Goal: Information Seeking & Learning: Understand process/instructions

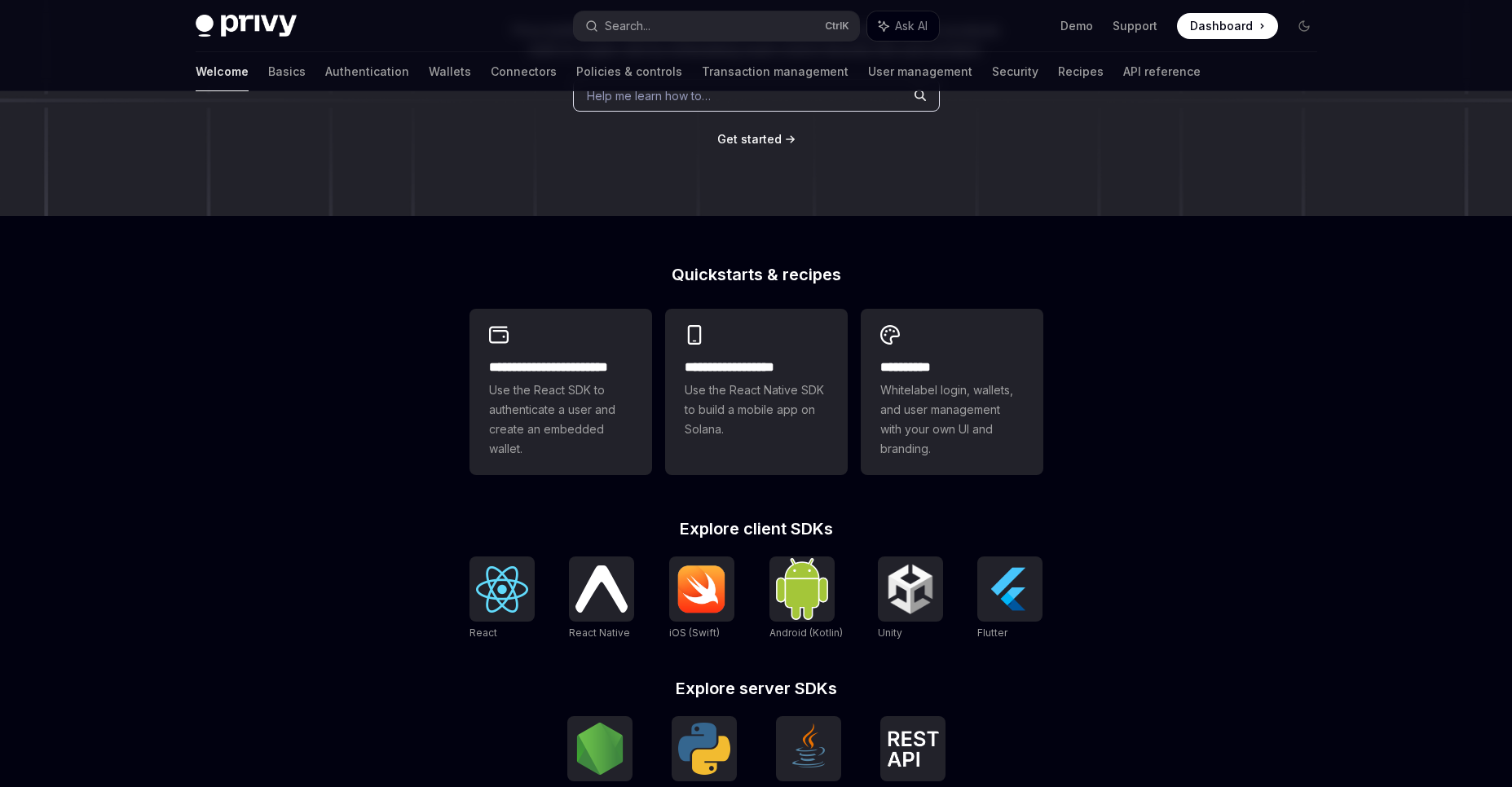
scroll to position [293, 0]
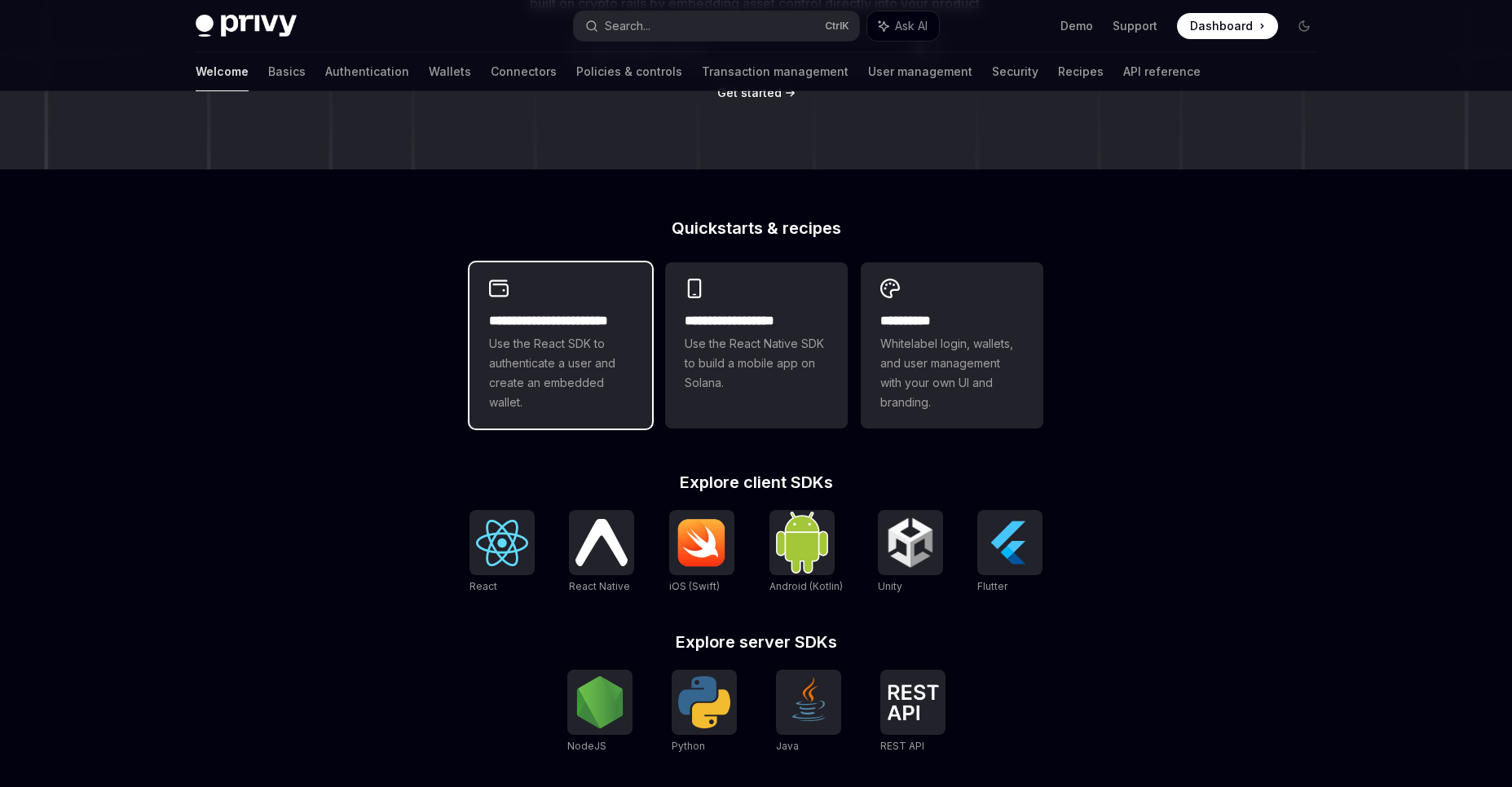
click at [568, 375] on span "Use the React SDK to authenticate a user and create an embedded wallet." at bounding box center [561, 372] width 143 height 78
type textarea "*"
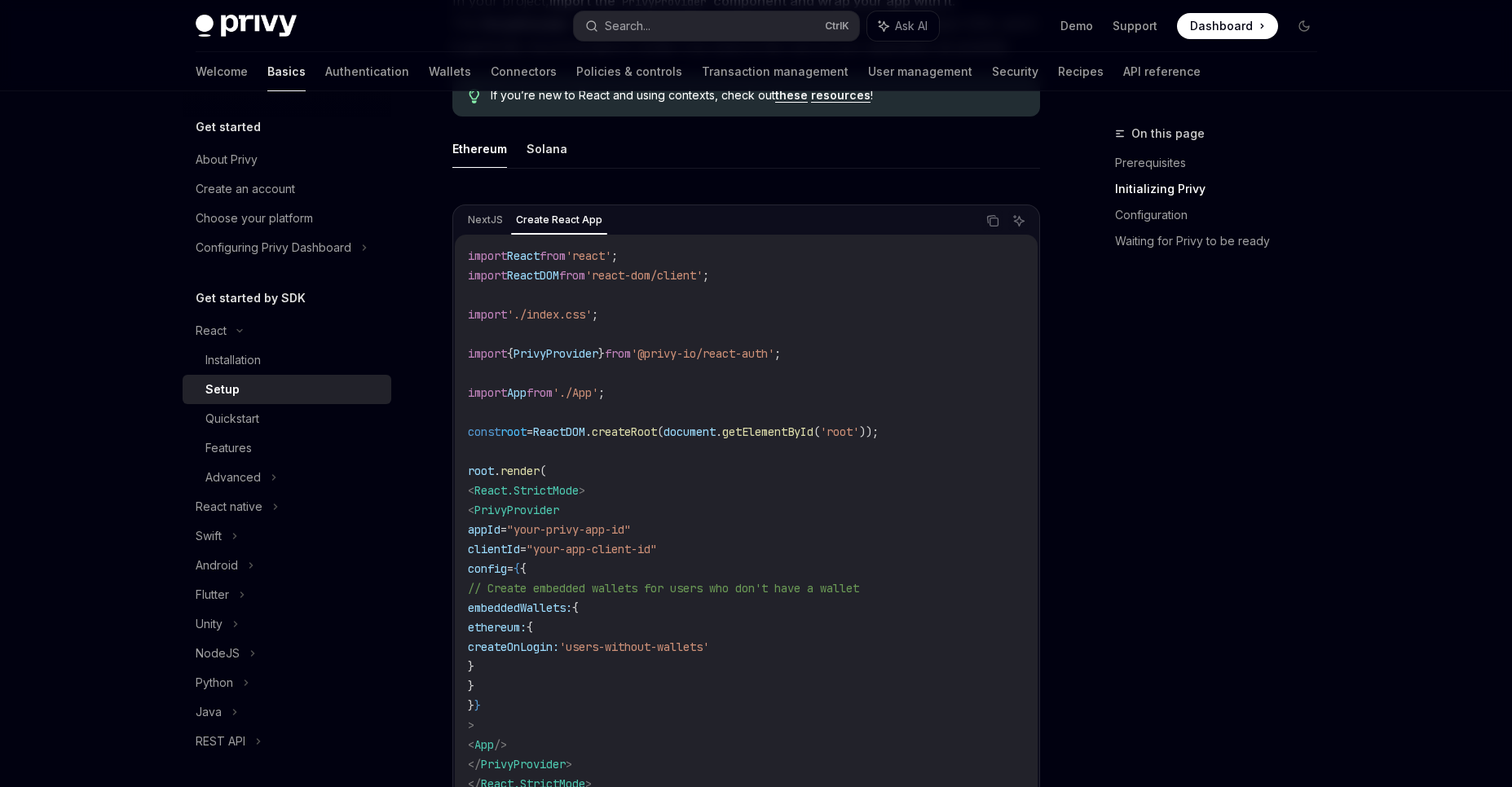
scroll to position [489, 0]
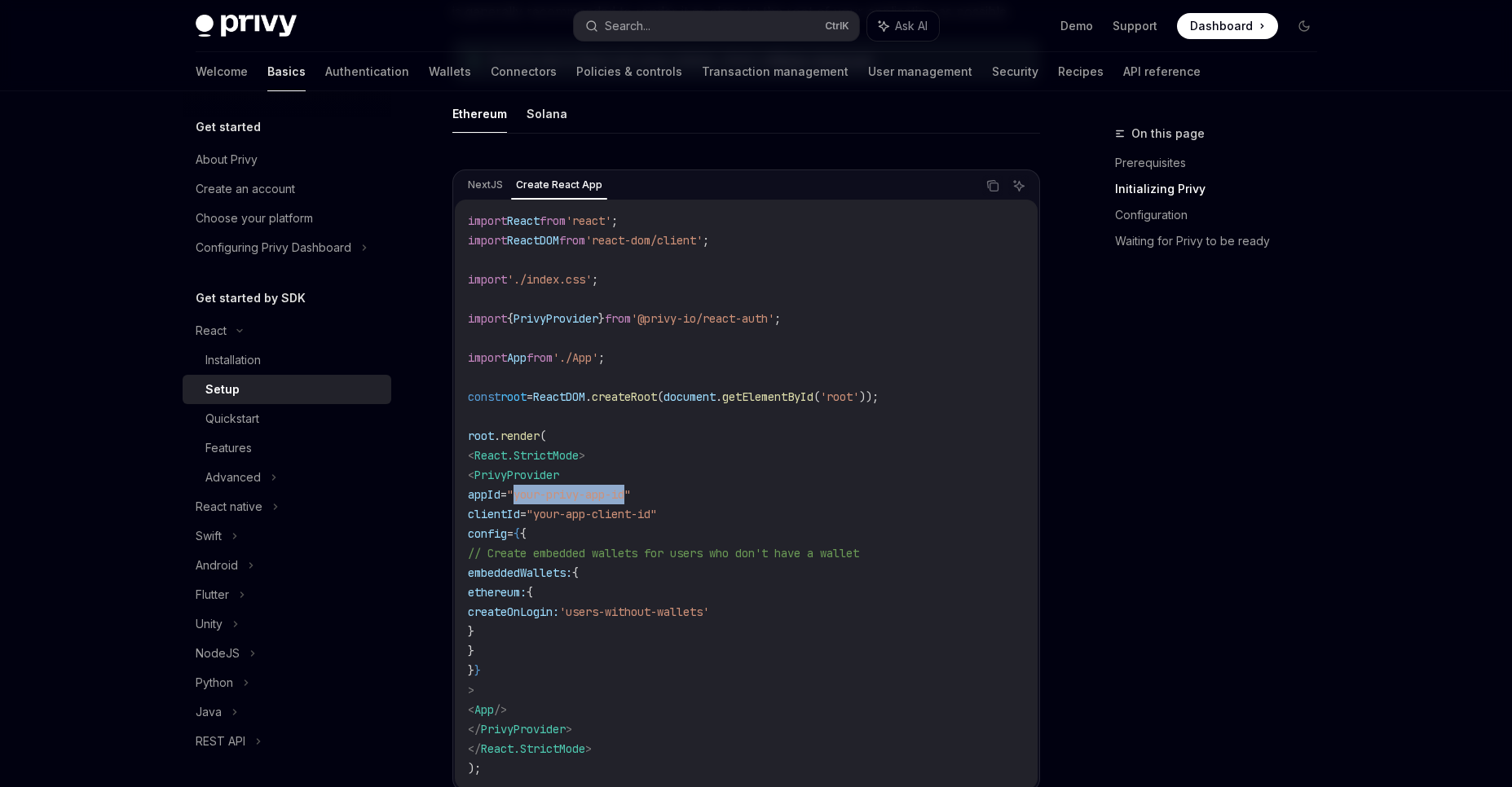
drag, startPoint x: 559, startPoint y: 497, endPoint x: 671, endPoint y: 497, distance: 112.0
click at [631, 497] on span ""your-privy-app-id"" at bounding box center [569, 495] width 124 height 15
drag, startPoint x: 577, startPoint y: 516, endPoint x: 701, endPoint y: 513, distance: 124.0
click at [657, 513] on span ""your-app-client-id"" at bounding box center [591, 514] width 130 height 15
click at [765, 465] on code "import React from 'react' ; import ReactDOM from 'react-dom/client' ; import '.…" at bounding box center [746, 494] width 557 height 567
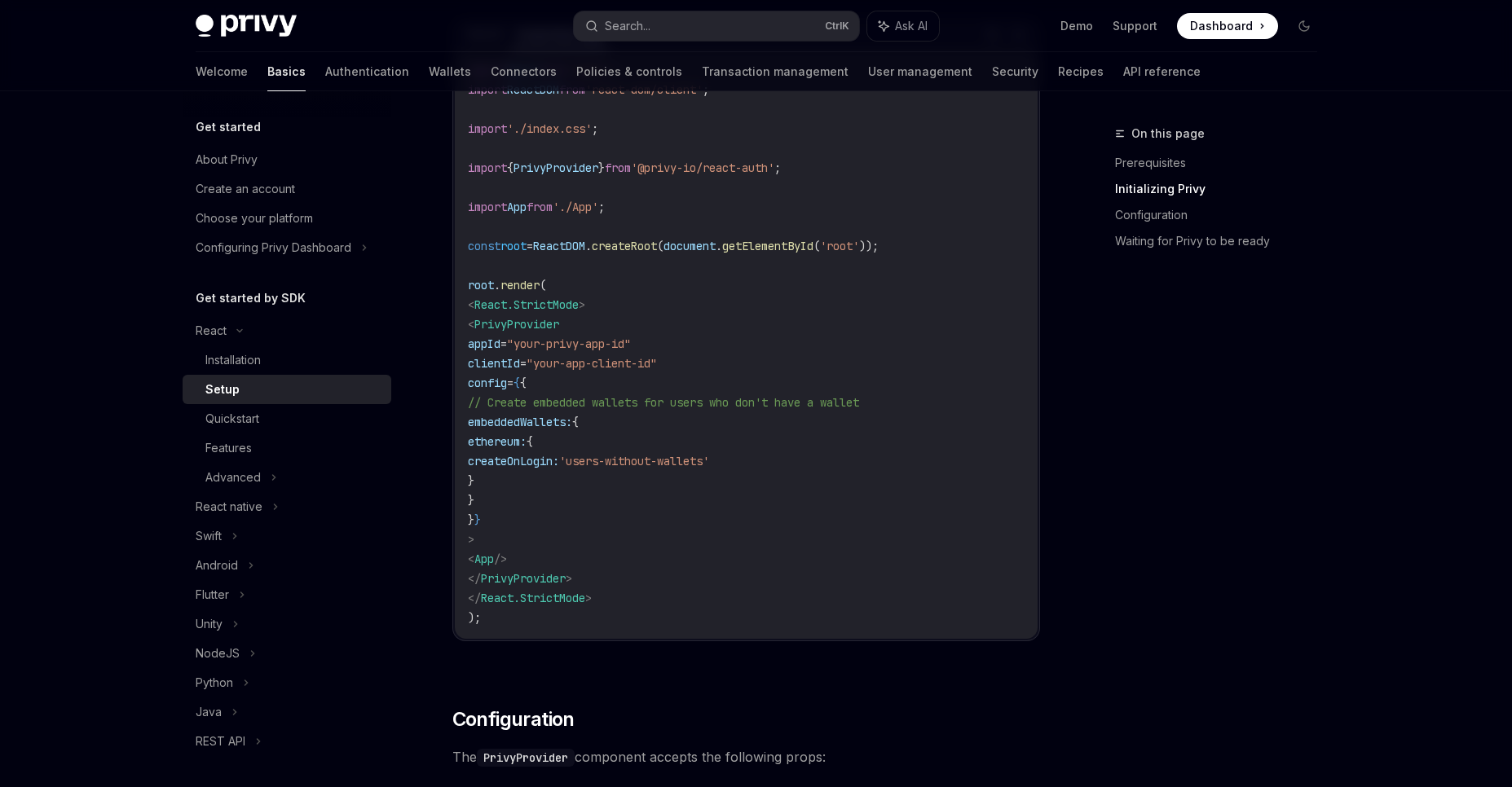
scroll to position [684, 0]
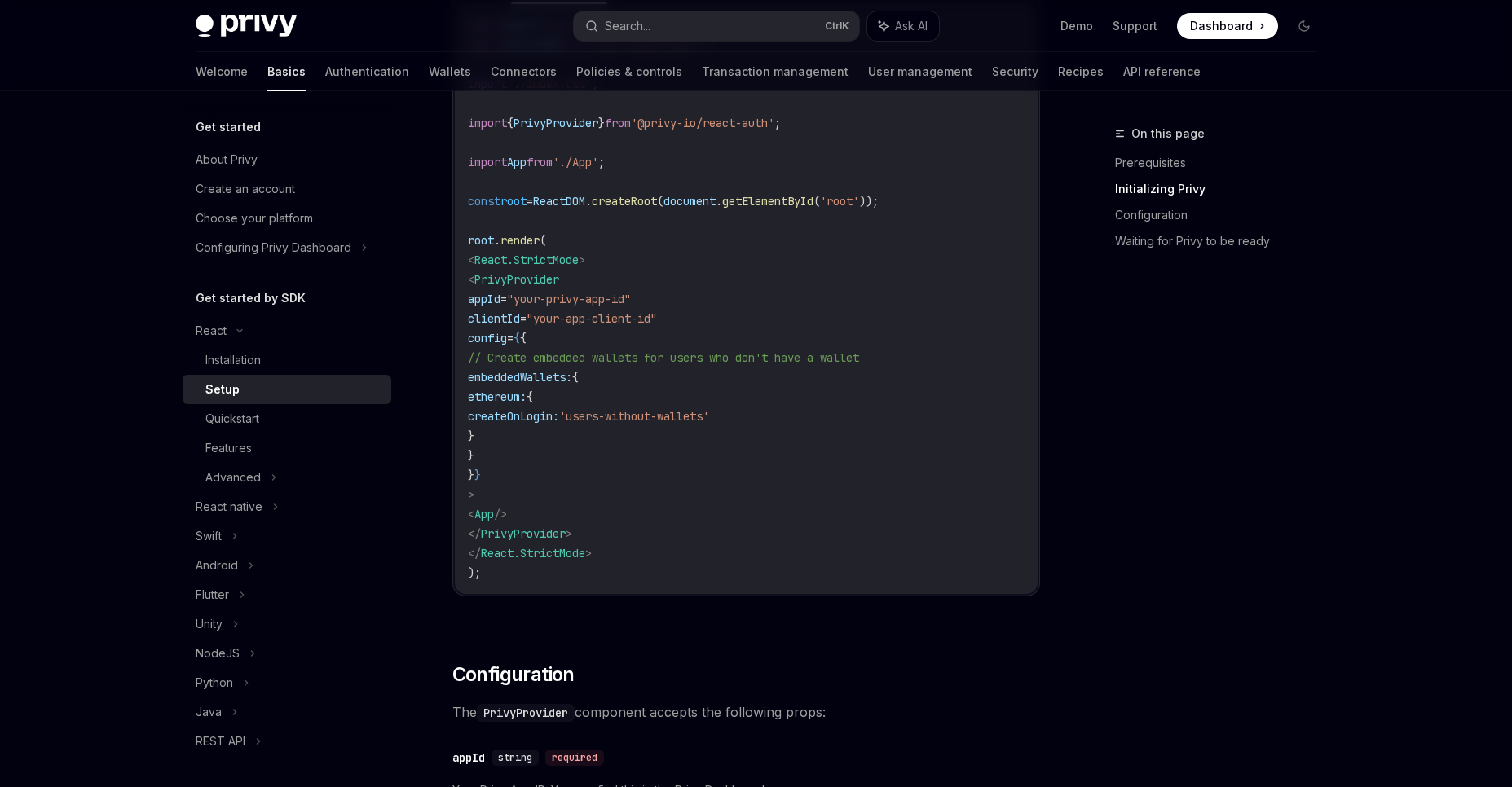
drag, startPoint x: 552, startPoint y: 420, endPoint x: 807, endPoint y: 417, distance: 255.0
click at [709, 417] on span "createOnLogin: 'users-without-wallets'" at bounding box center [588, 416] width 241 height 15
click at [889, 413] on code "import React from 'react' ; import ReactDOM from 'react-dom/client' ; import '.…" at bounding box center [746, 299] width 557 height 567
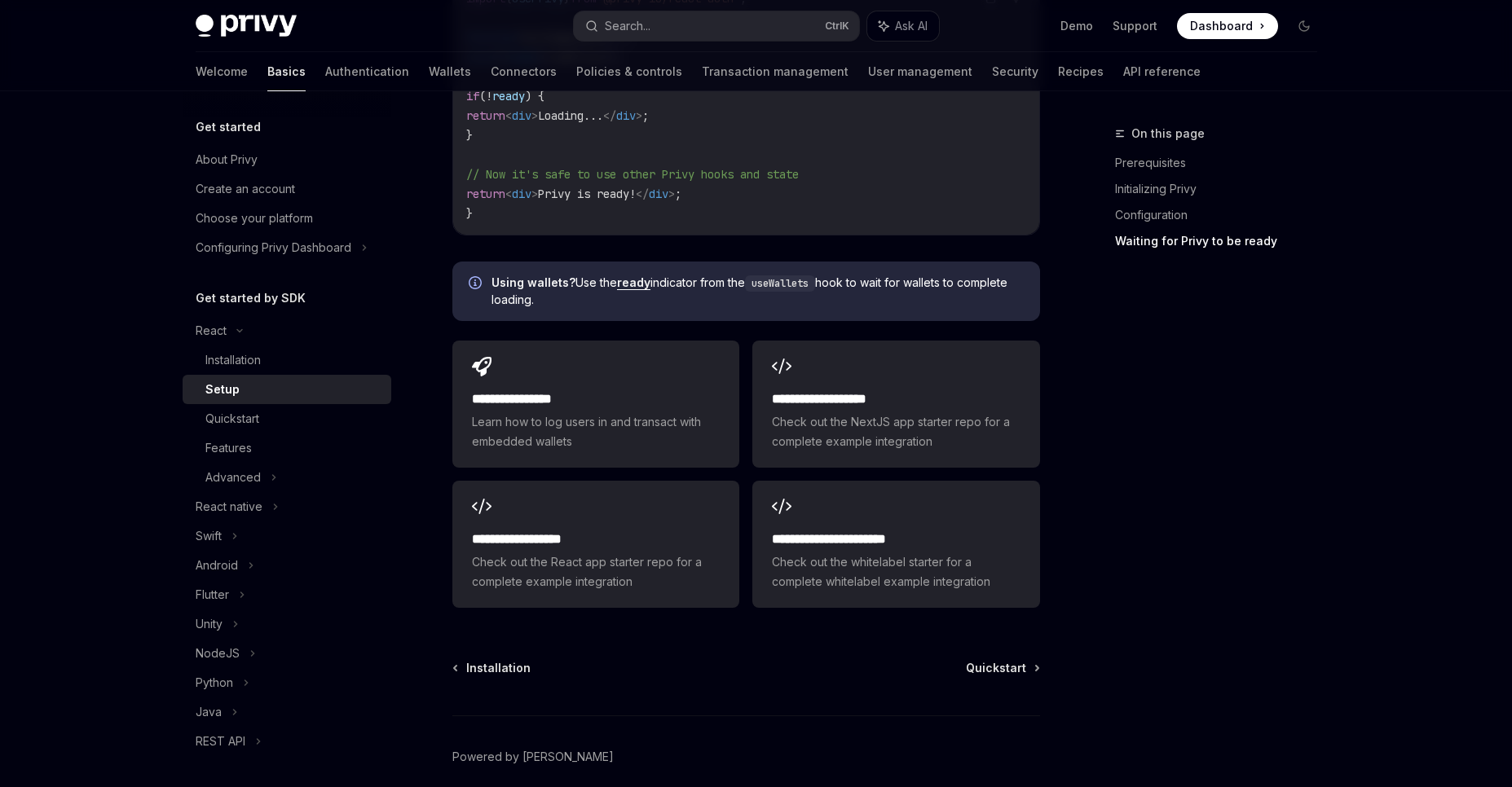
scroll to position [2146, 0]
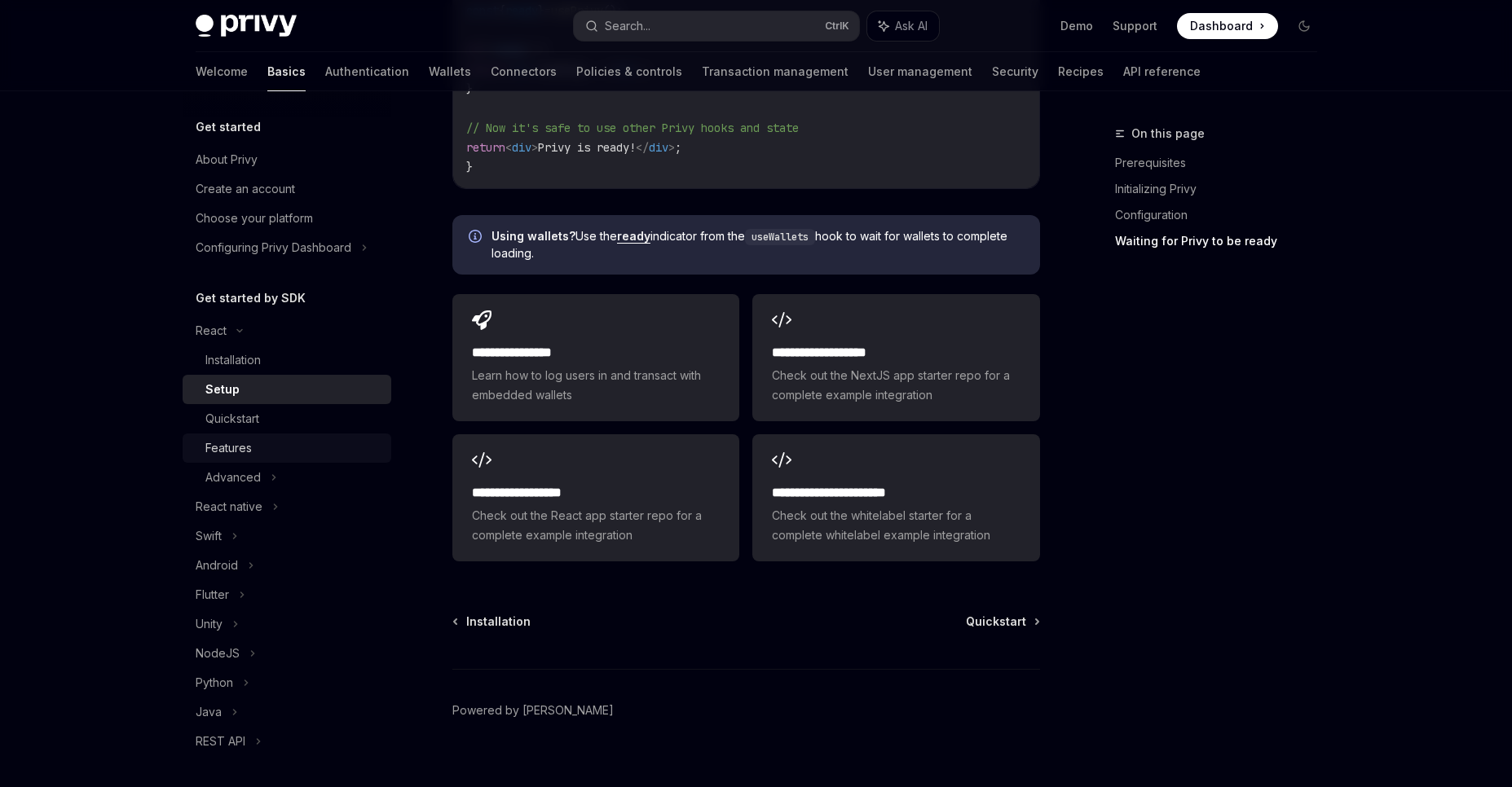
click at [278, 450] on div "Features" at bounding box center [293, 448] width 176 height 20
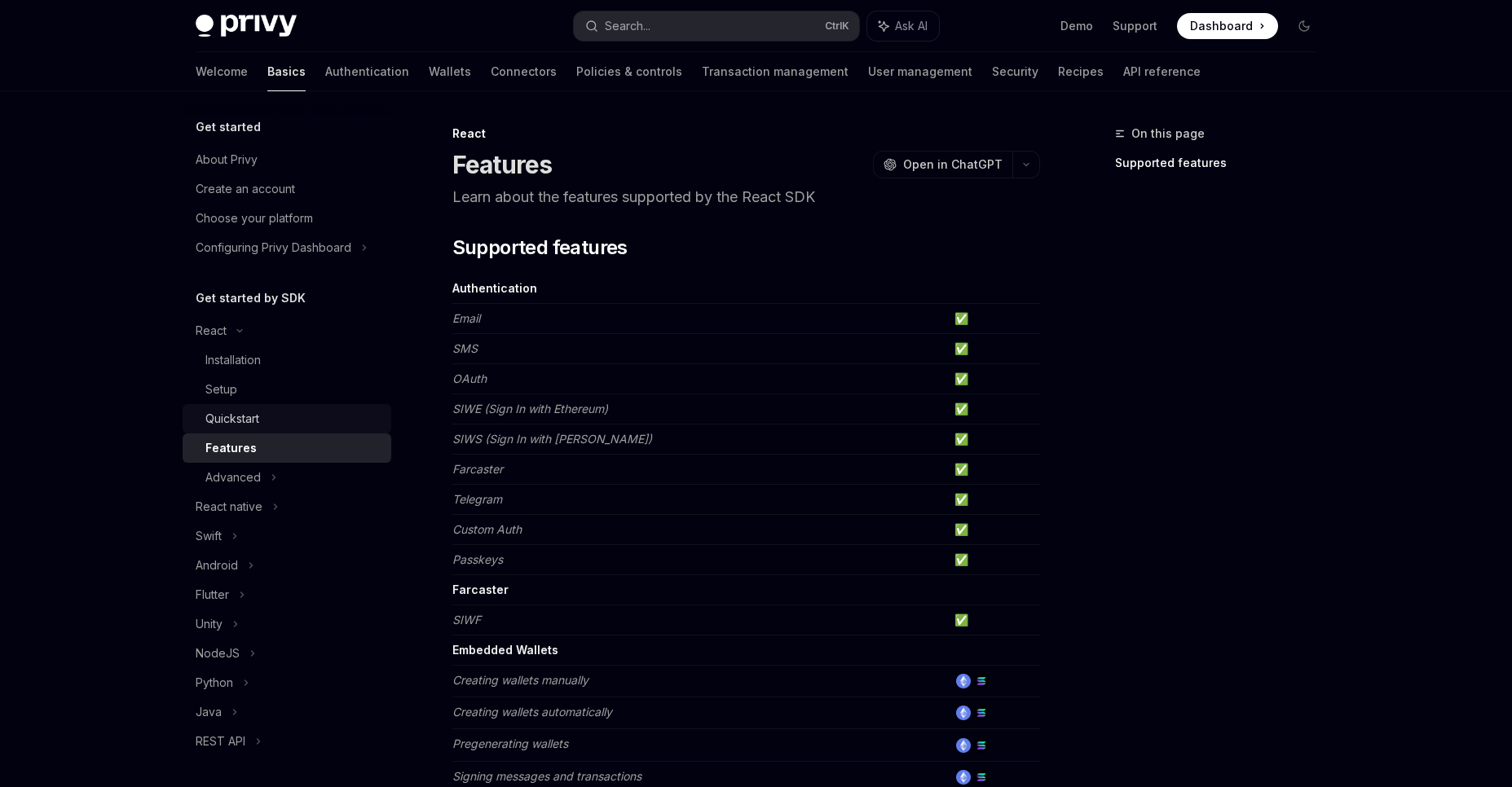
click at [267, 428] on link "Quickstart" at bounding box center [287, 418] width 209 height 29
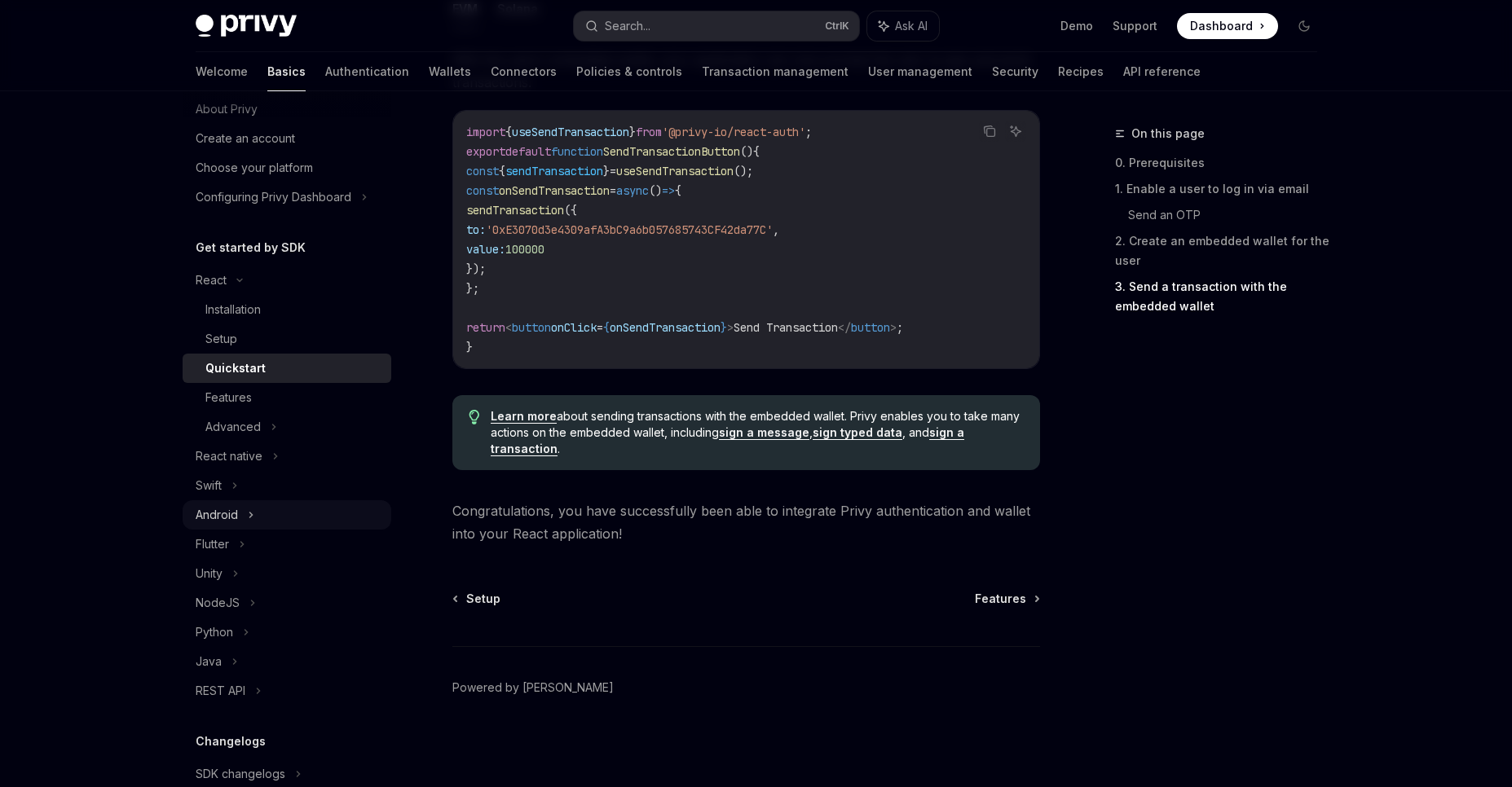
scroll to position [97, 0]
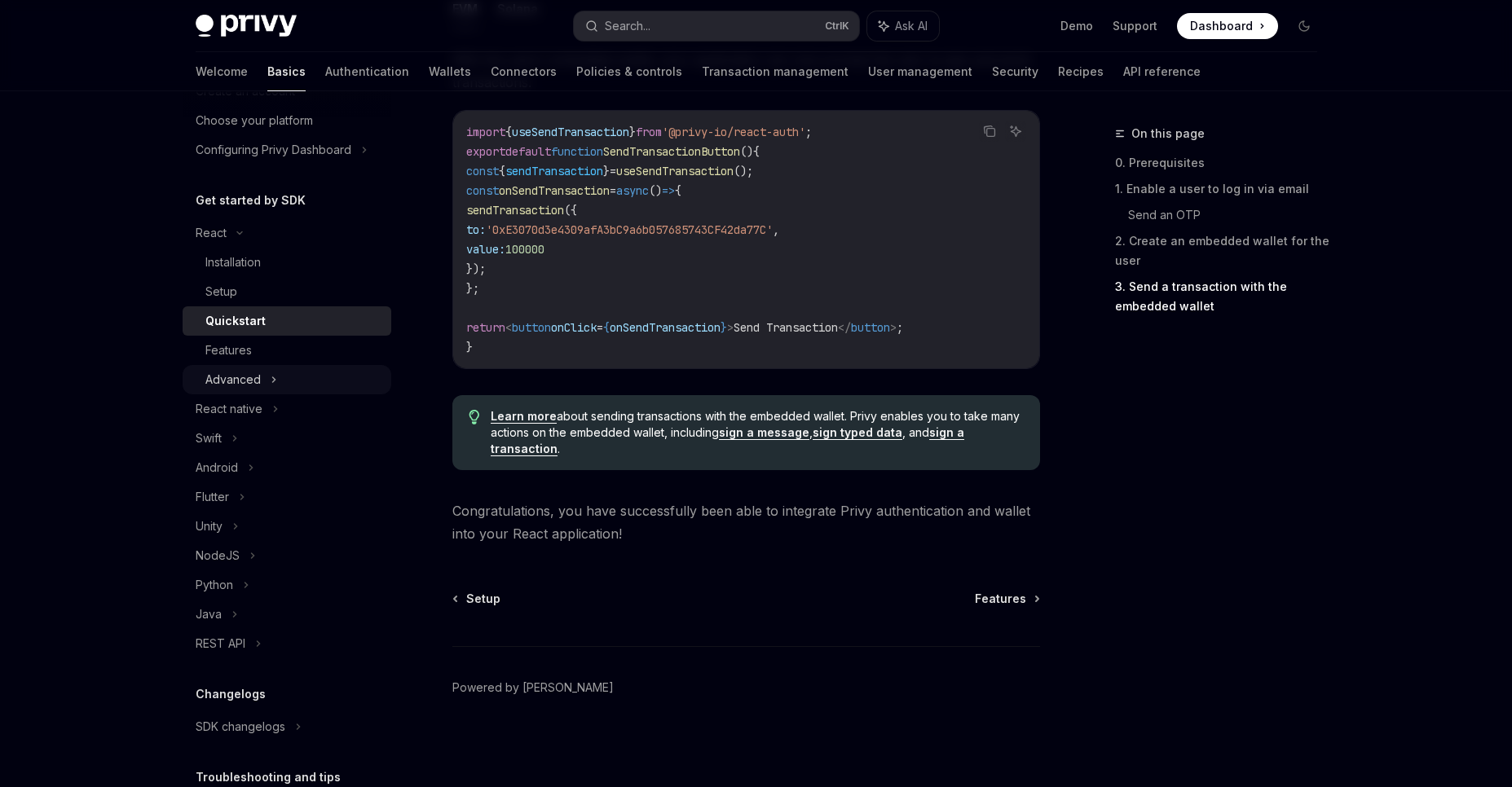
click at [274, 383] on icon at bounding box center [274, 379] width 7 height 20
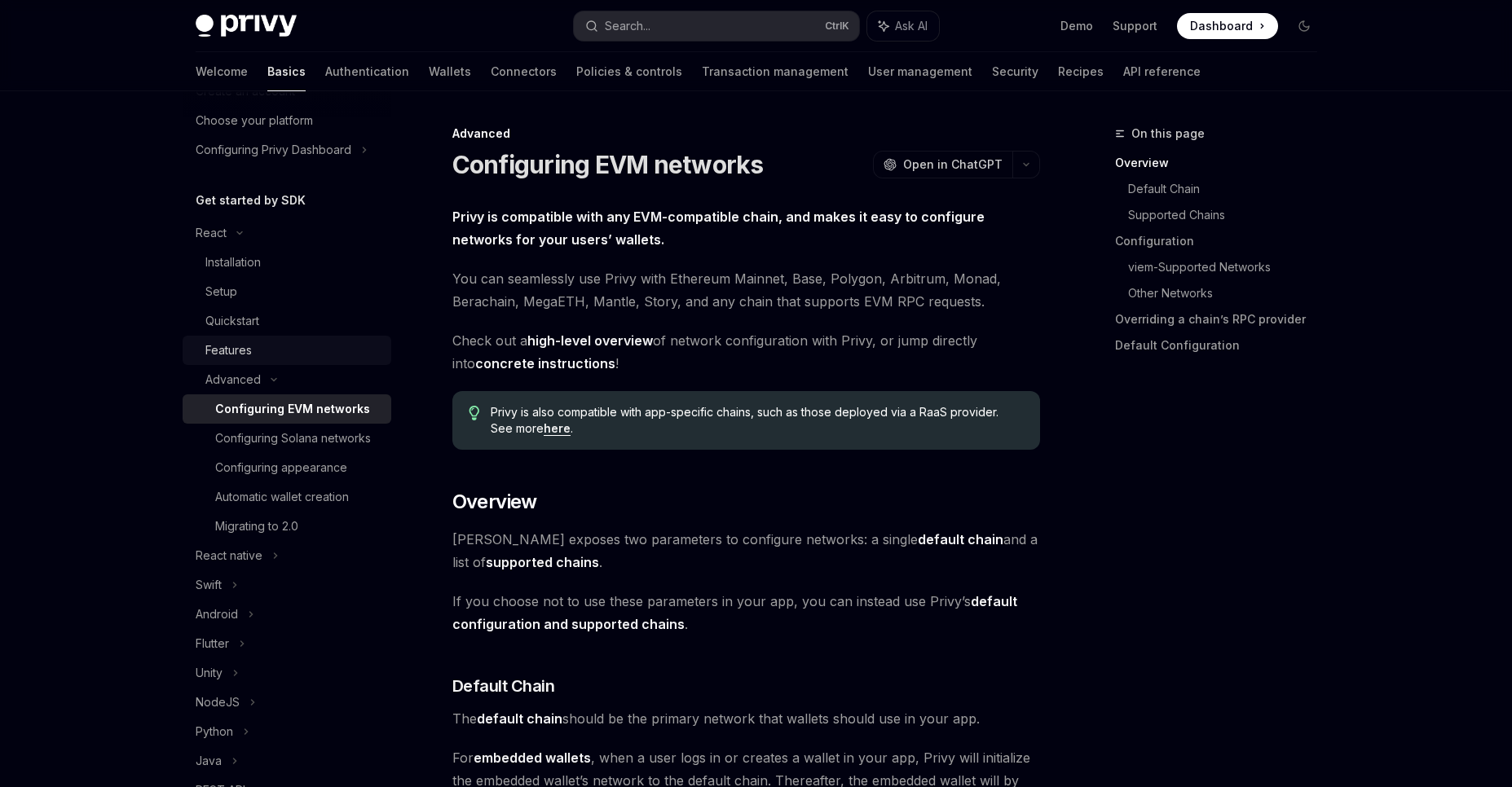
click at [265, 355] on div "Features" at bounding box center [293, 349] width 176 height 20
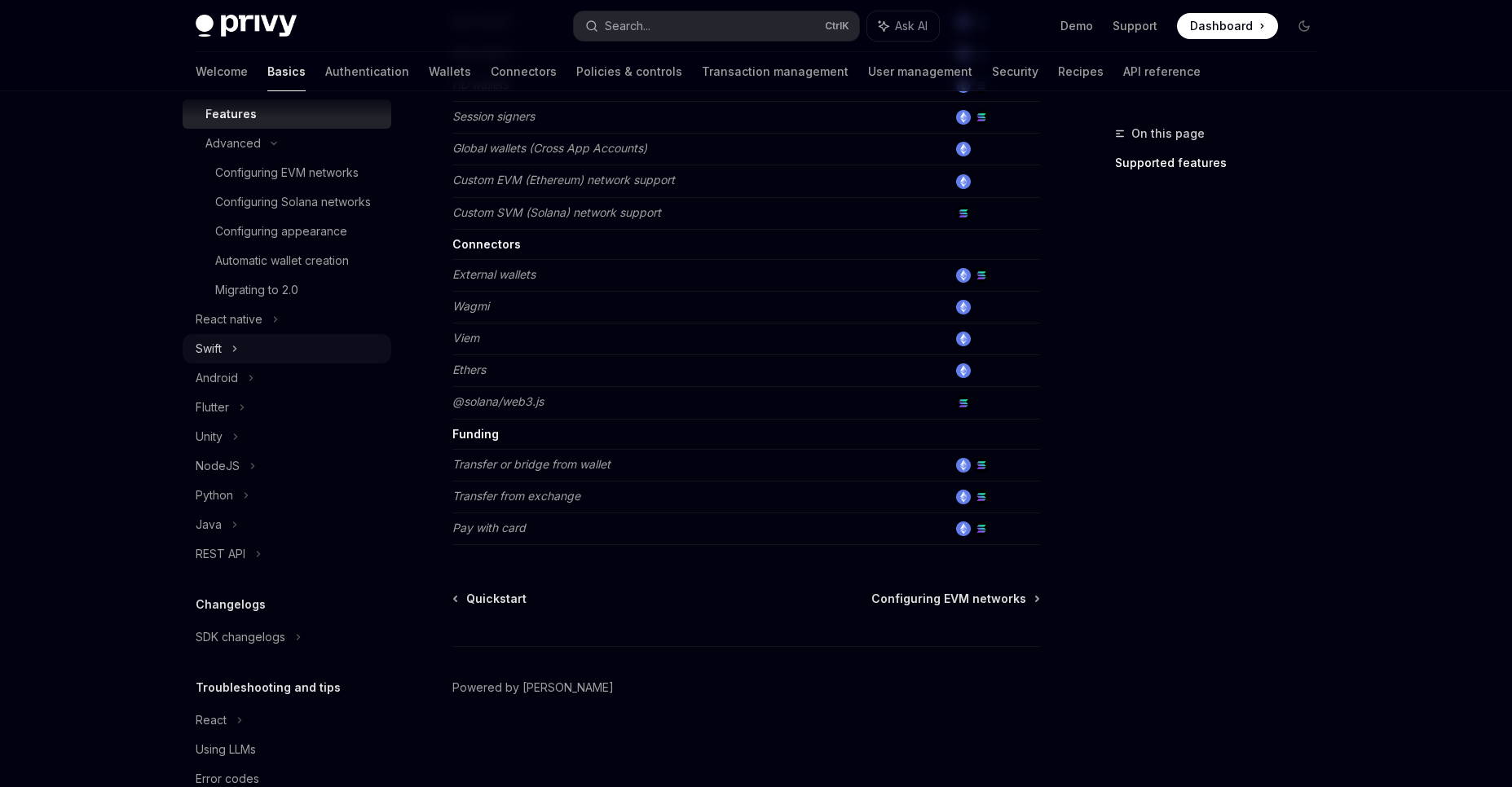
scroll to position [391, 0]
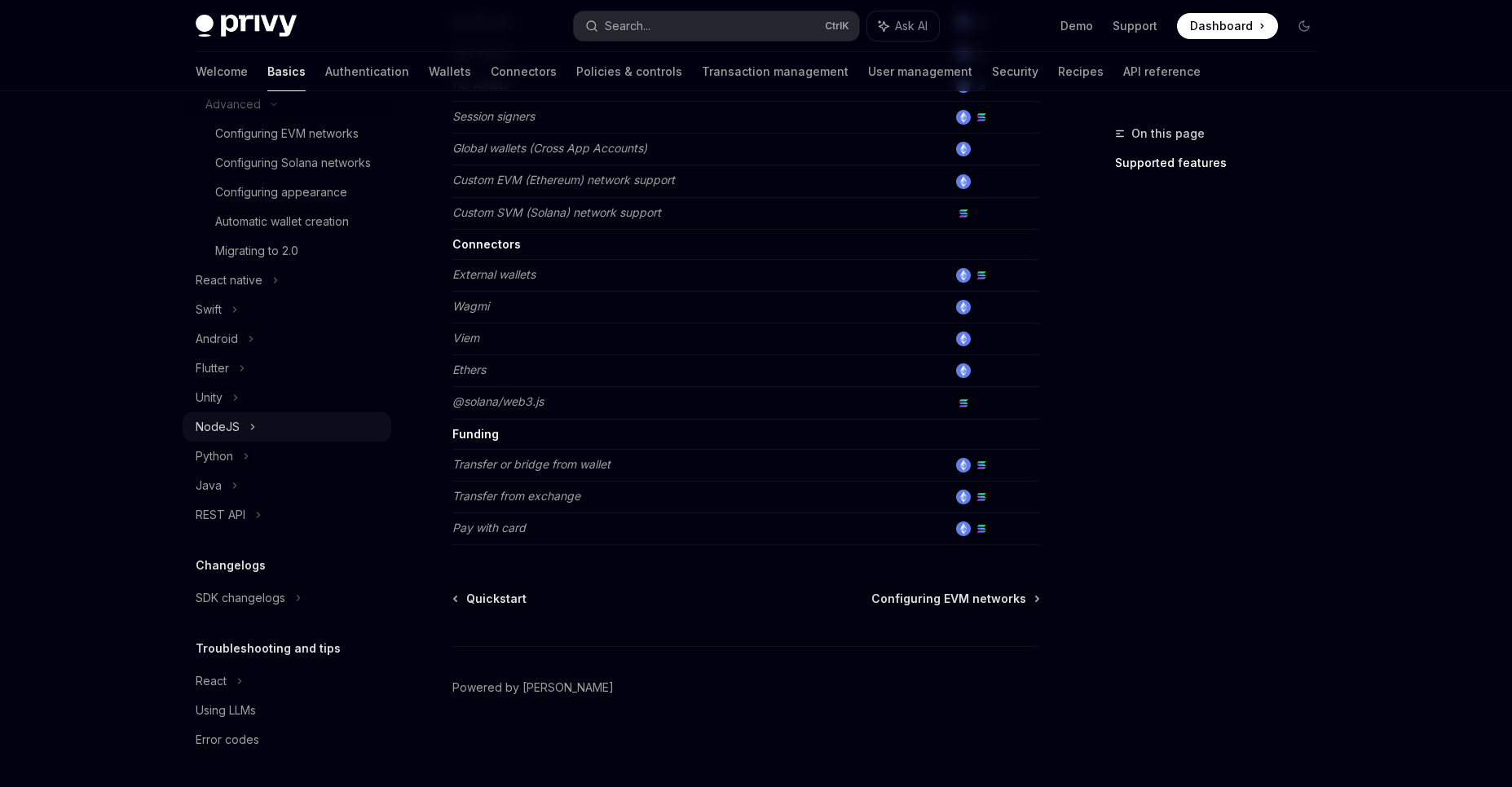
click at [251, 429] on icon at bounding box center [252, 426] width 3 height 5
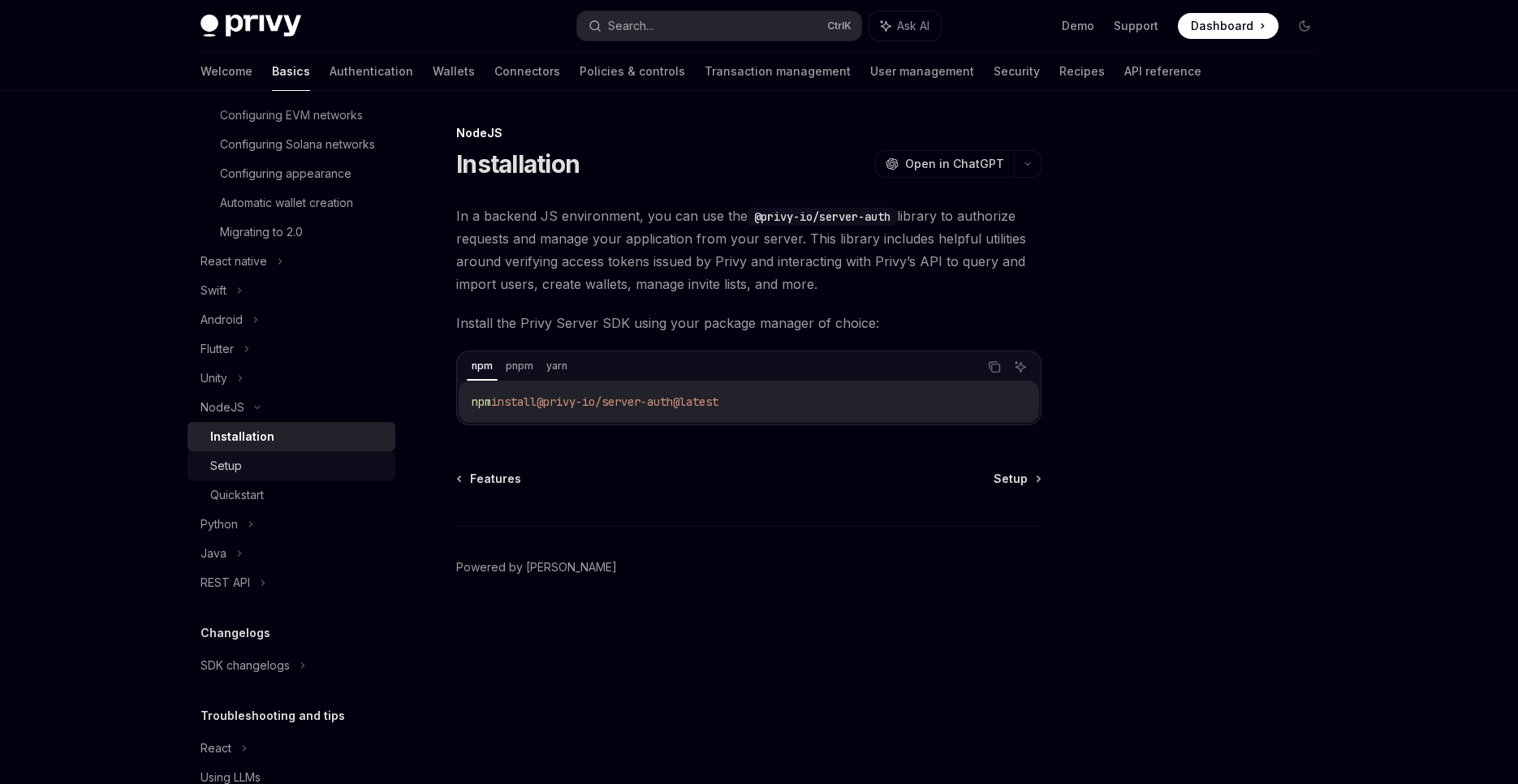
click at [264, 475] on div "Setup" at bounding box center [298, 466] width 176 height 20
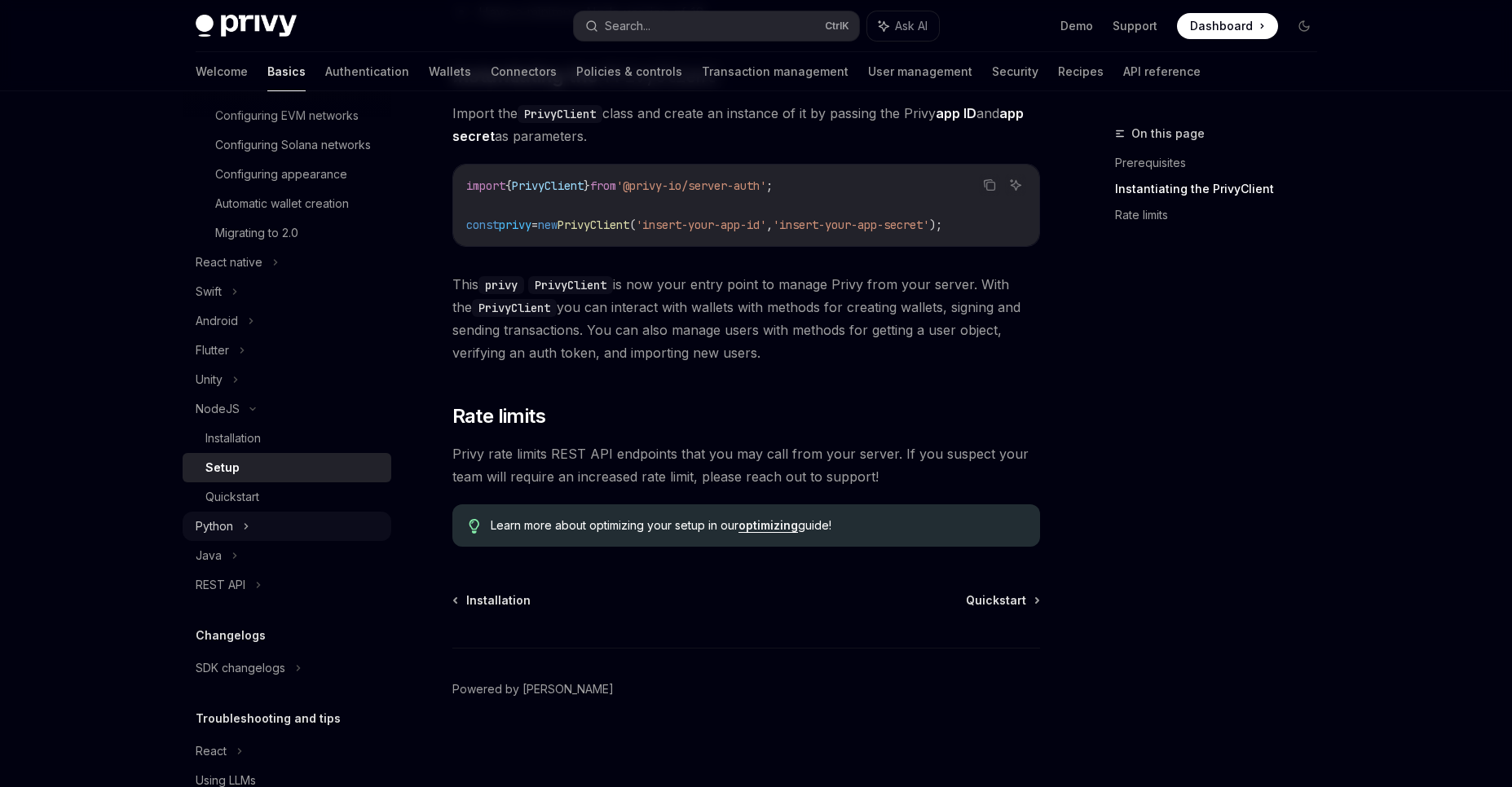
scroll to position [314, 0]
click at [243, 507] on div "Quickstart" at bounding box center [232, 497] width 53 height 20
type textarea "*"
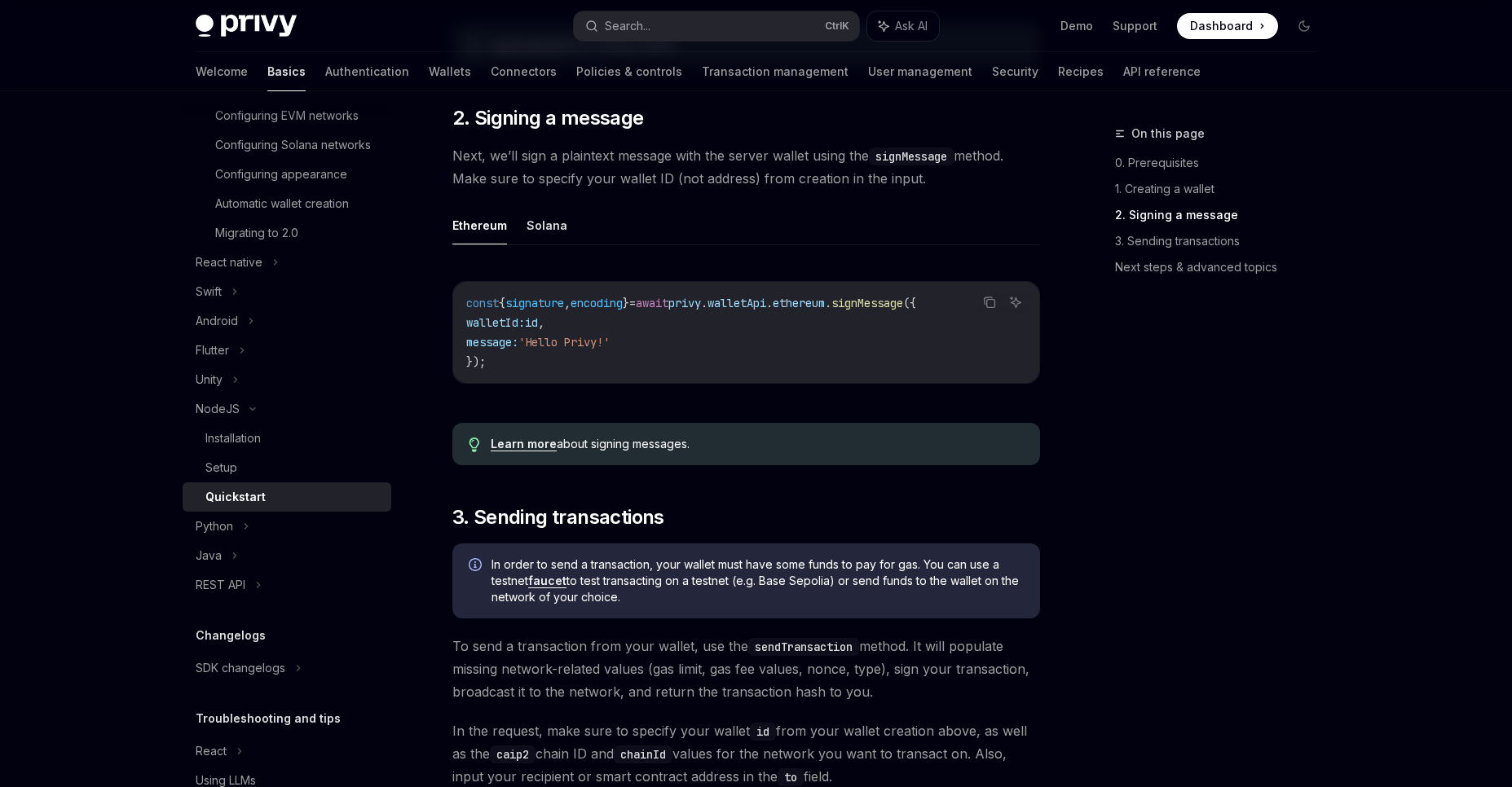
scroll to position [684, 0]
